Goal: Register for event/course

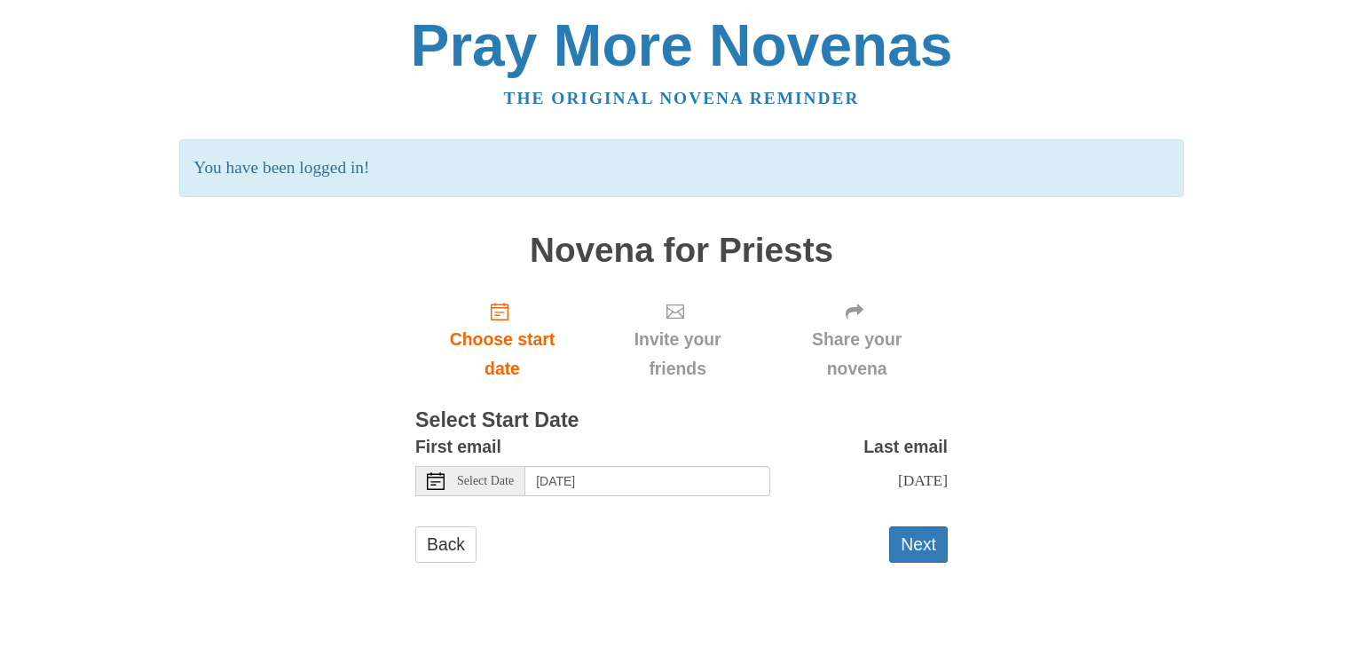
click at [1111, 496] on div "Pray More Novenas The original novena reminder You have been logged in! Novena …" at bounding box center [681, 307] width 1039 height 614
click at [707, 492] on input "[DATE]" at bounding box center [647, 481] width 245 height 30
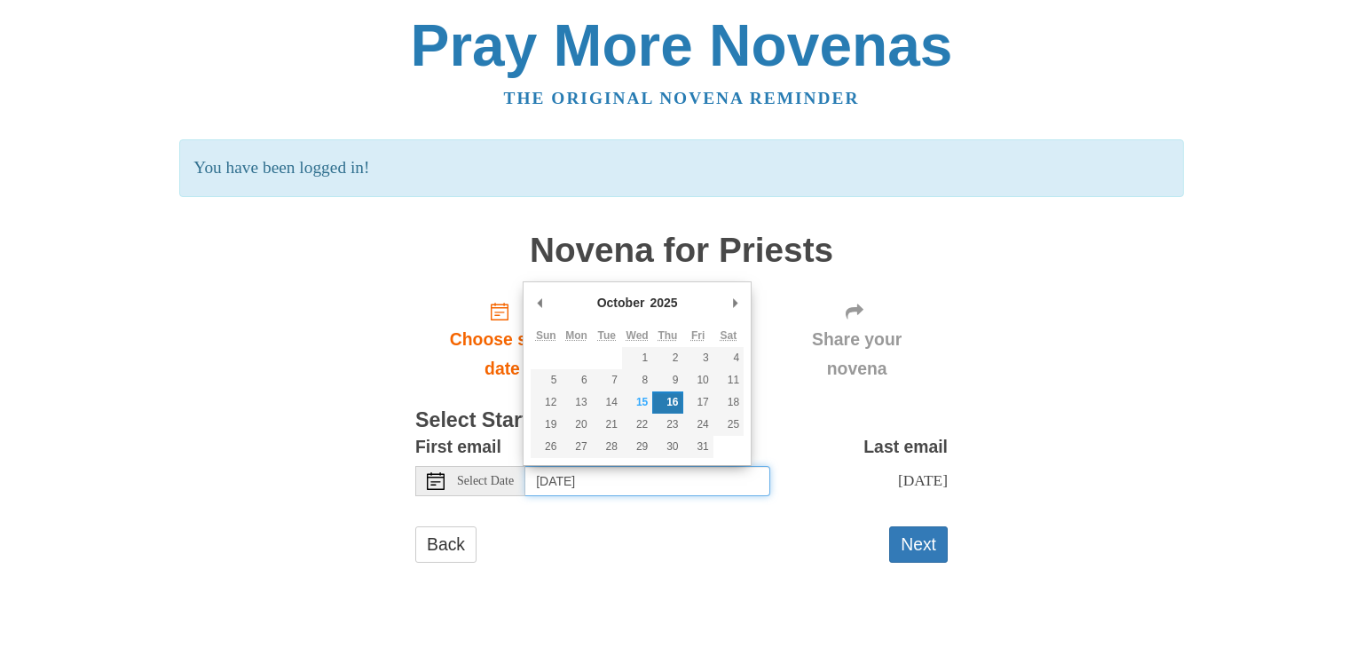
type input "Monday, October 20th"
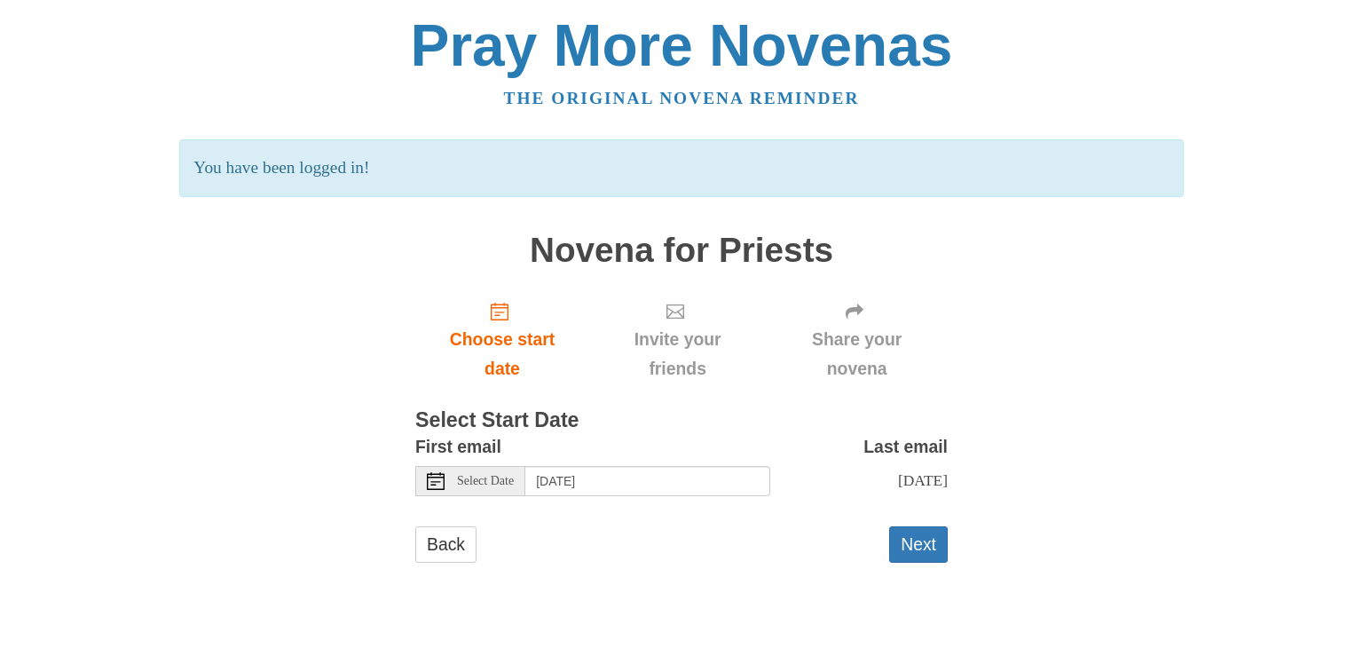
click at [907, 535] on button "Next" at bounding box center [918, 544] width 59 height 36
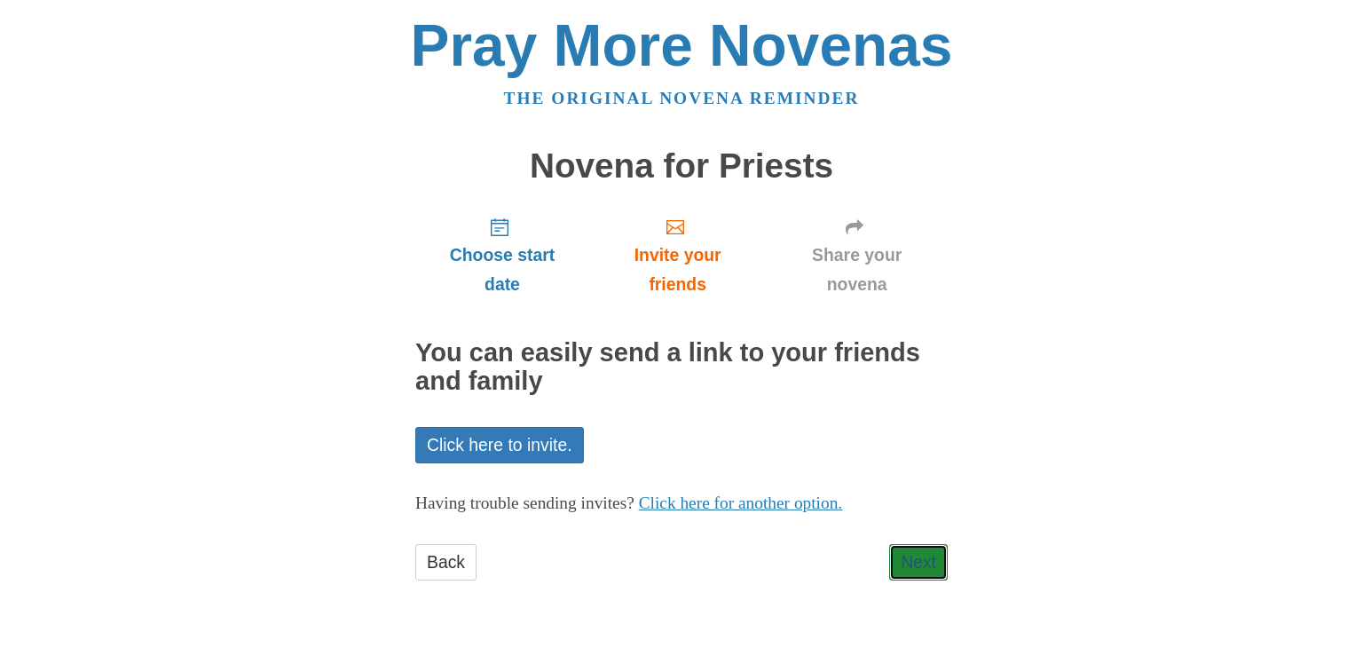
click at [919, 572] on link "Next" at bounding box center [918, 562] width 59 height 36
